Goal: Task Accomplishment & Management: Manage account settings

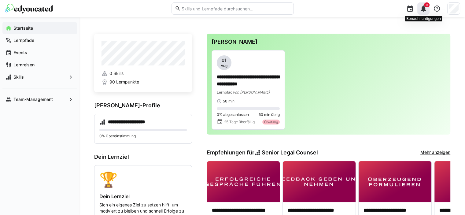
click at [424, 9] on eds-icon at bounding box center [423, 8] width 7 height 7
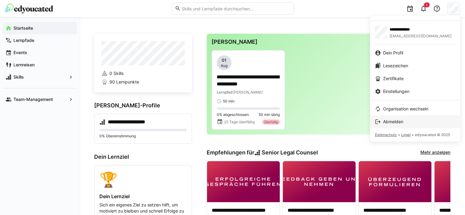
click at [406, 120] on div "Abmelden" at bounding box center [415, 122] width 80 height 6
